Goal: Task Accomplishment & Management: Complete application form

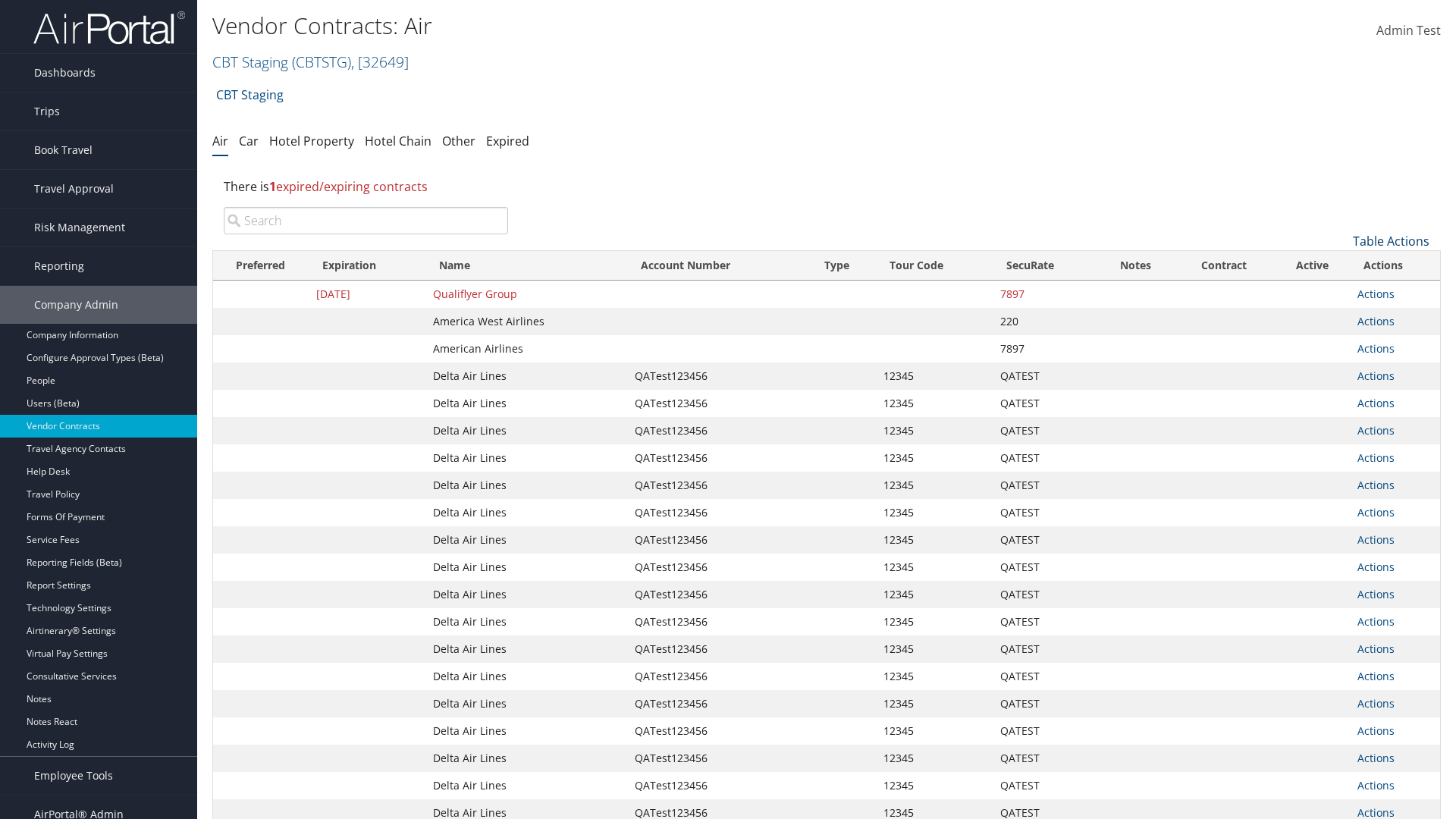
click at [1391, 241] on link "Table Actions" at bounding box center [1391, 241] width 77 height 17
click at [1339, 264] on link "Create New Contract" at bounding box center [1339, 264] width 199 height 26
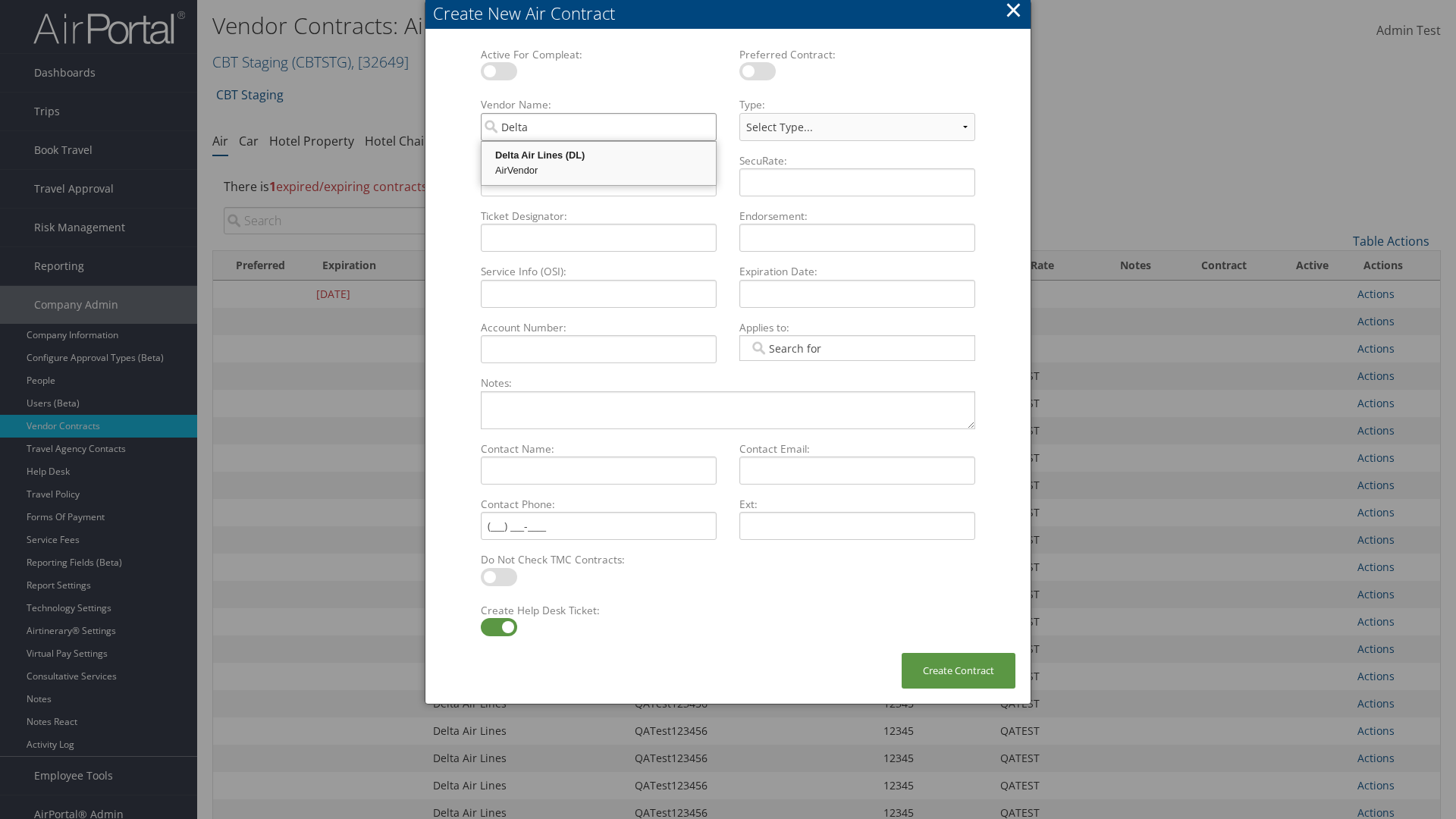
type input "Delta Air Lines"
select select "[object Object]"
type input "Delta Air Lines"
type input "QATest123456"
type input "12345"
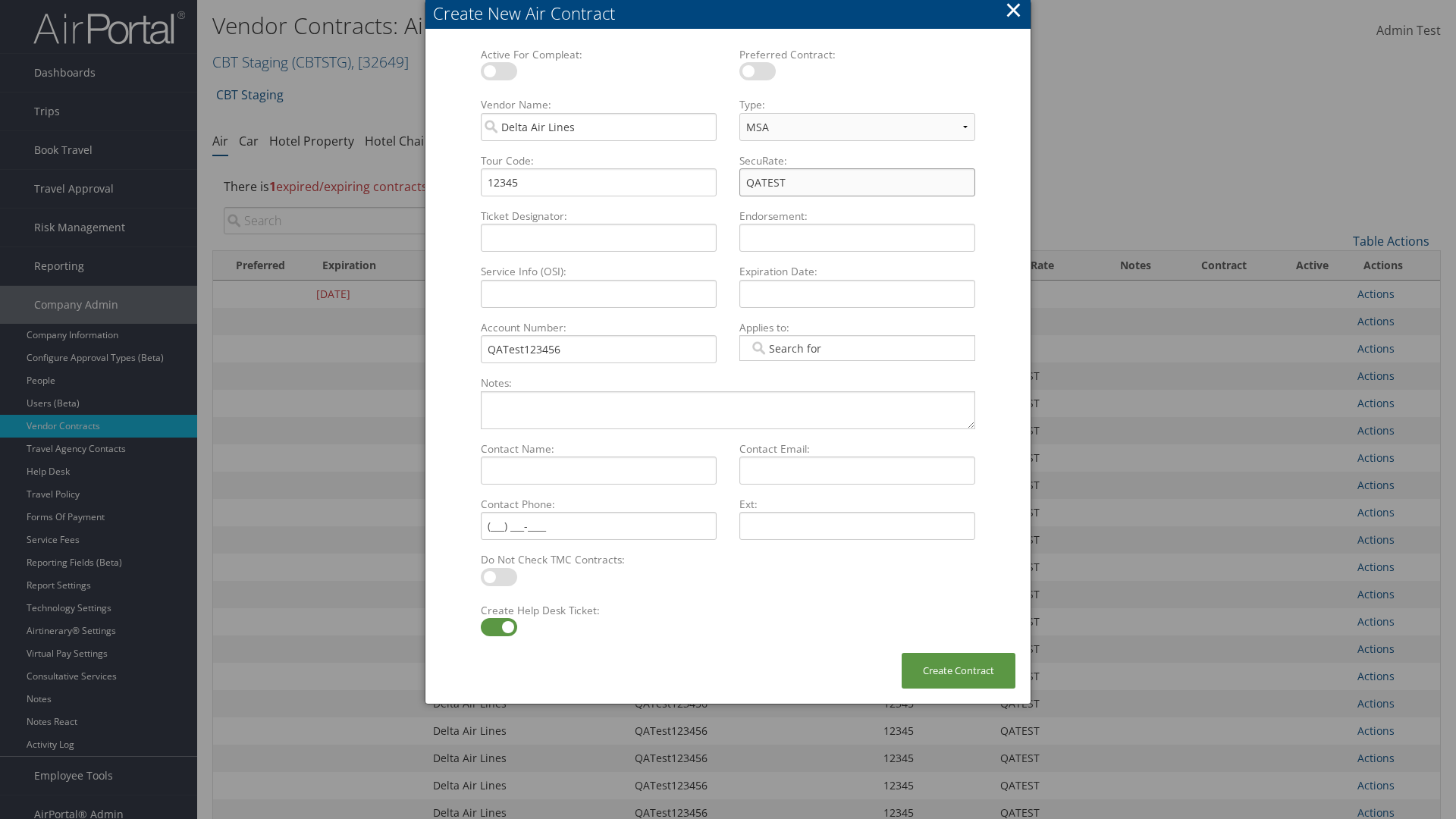
type input "QATEST"
click at [498, 627] on label at bounding box center [499, 627] width 36 height 18
click at [498, 627] on input "checkbox" at bounding box center [493, 630] width 10 height 10
checkbox input "false"
click at [959, 670] on button "Create Contract" at bounding box center [959, 670] width 114 height 36
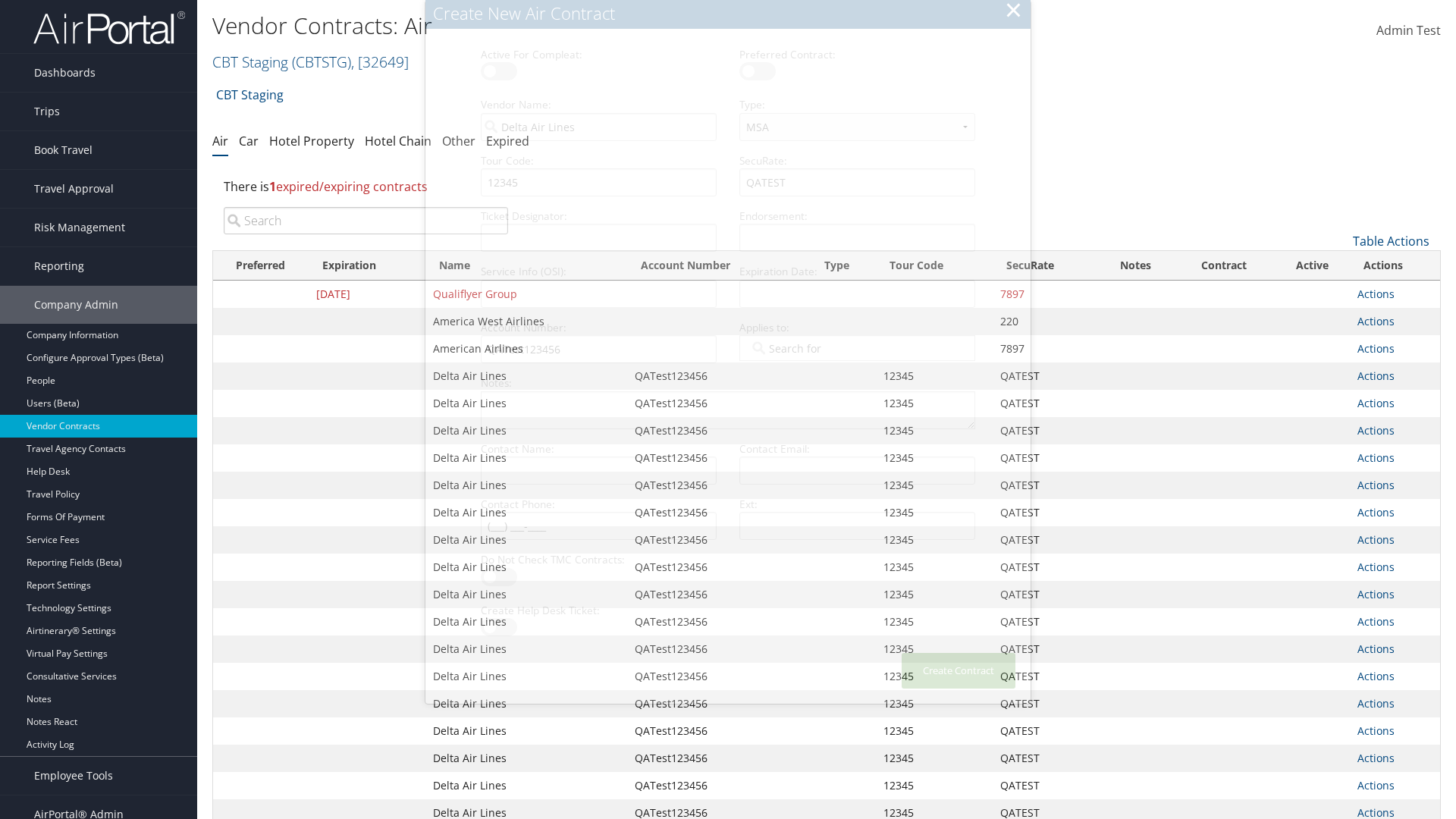
click at [365, 221] on input "search" at bounding box center [366, 221] width 284 height 27
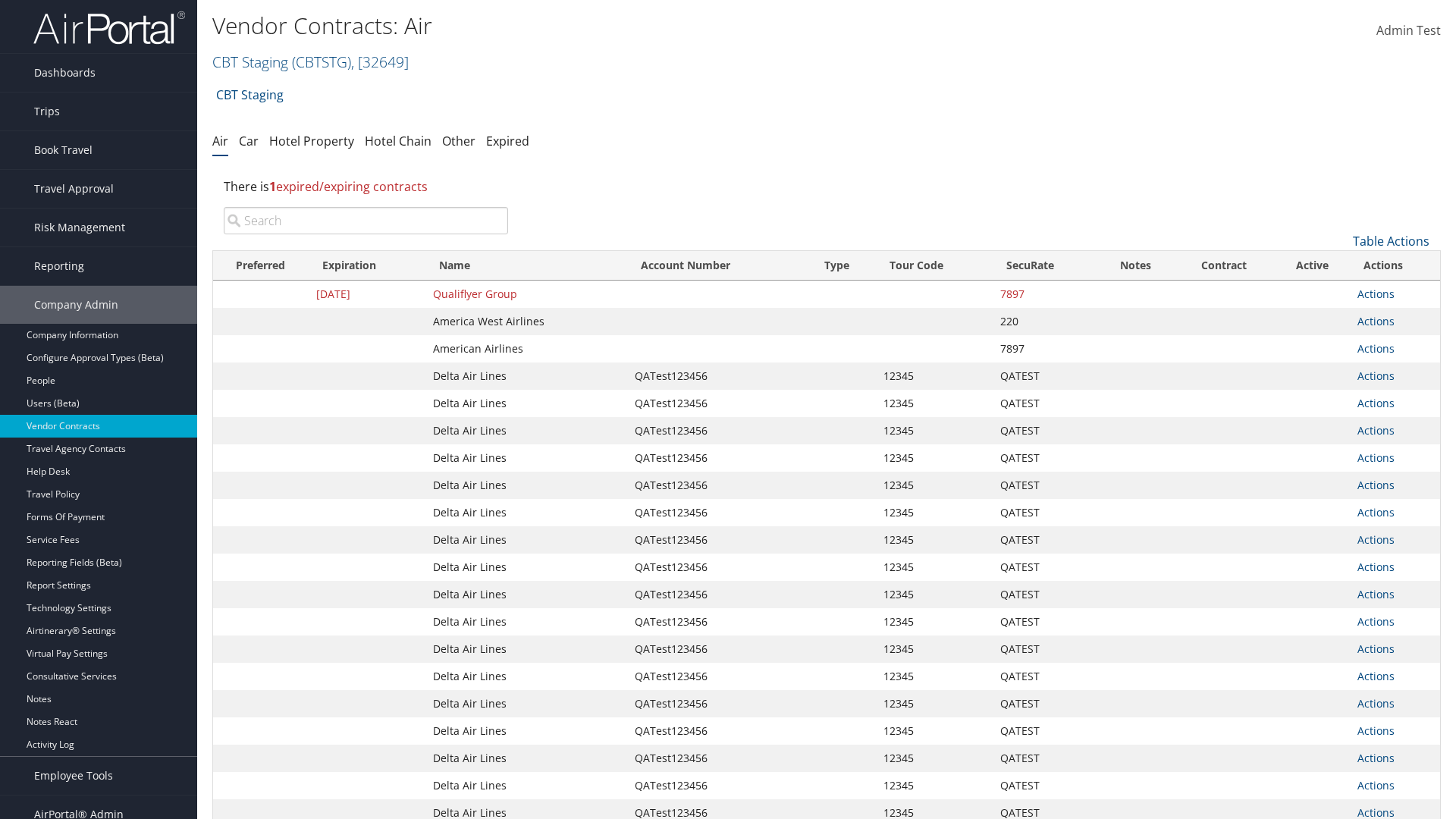
type input "QATest123456"
